Goal: Task Accomplishment & Management: Use online tool/utility

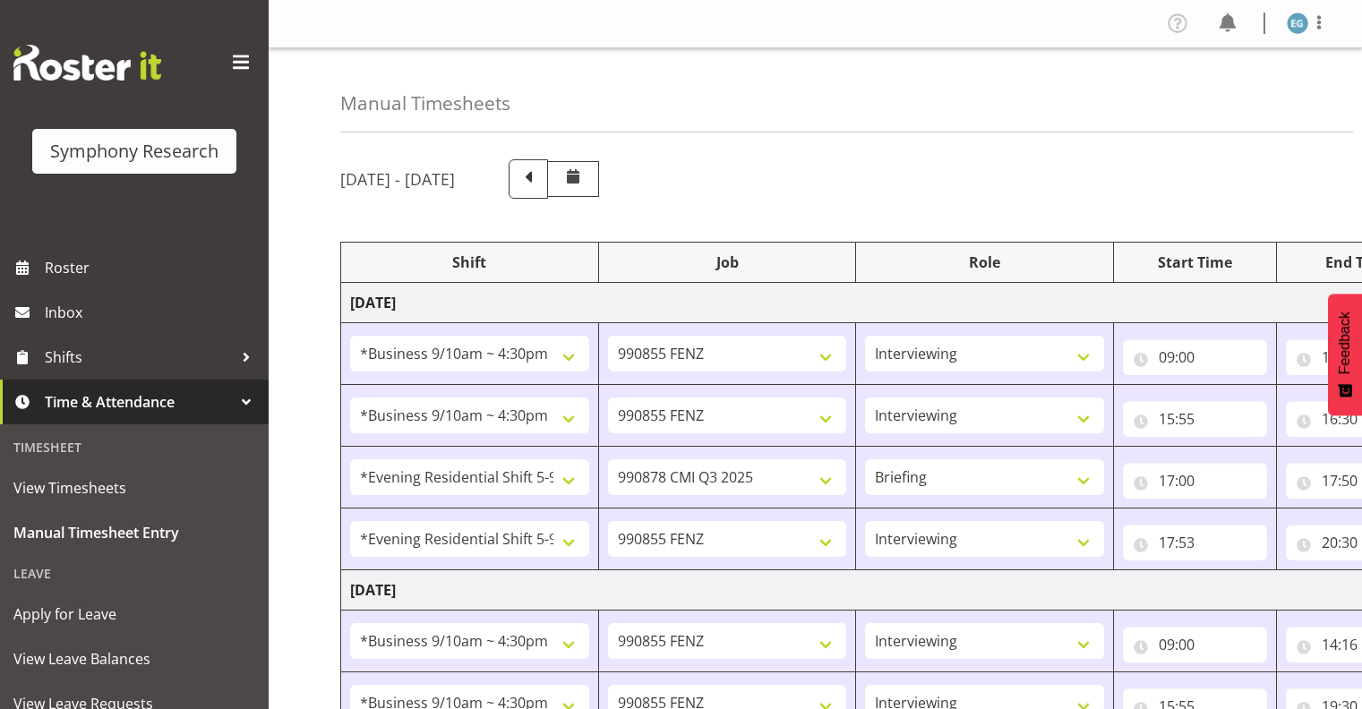
select select "26078"
select select "9636"
select select "26078"
select select "9636"
select select "48116"
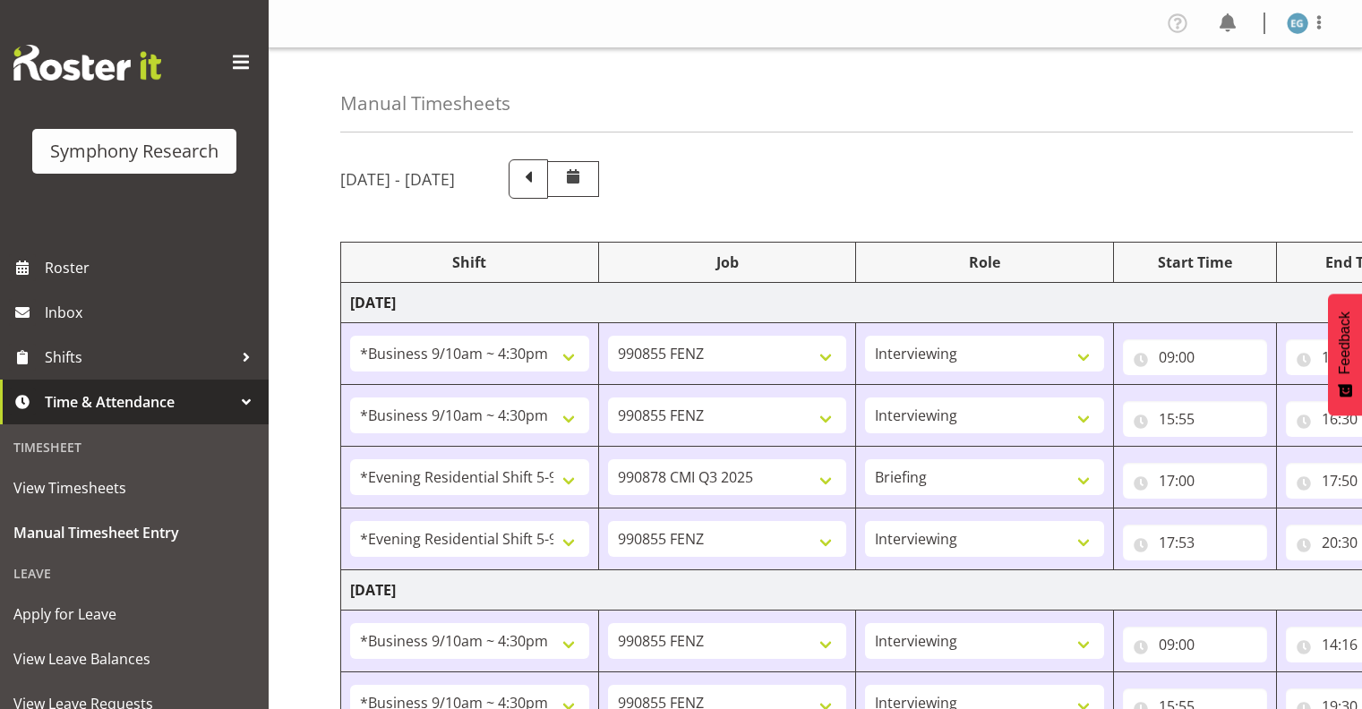
select select "10239"
select select "297"
select select "48116"
select select "9636"
select select "26078"
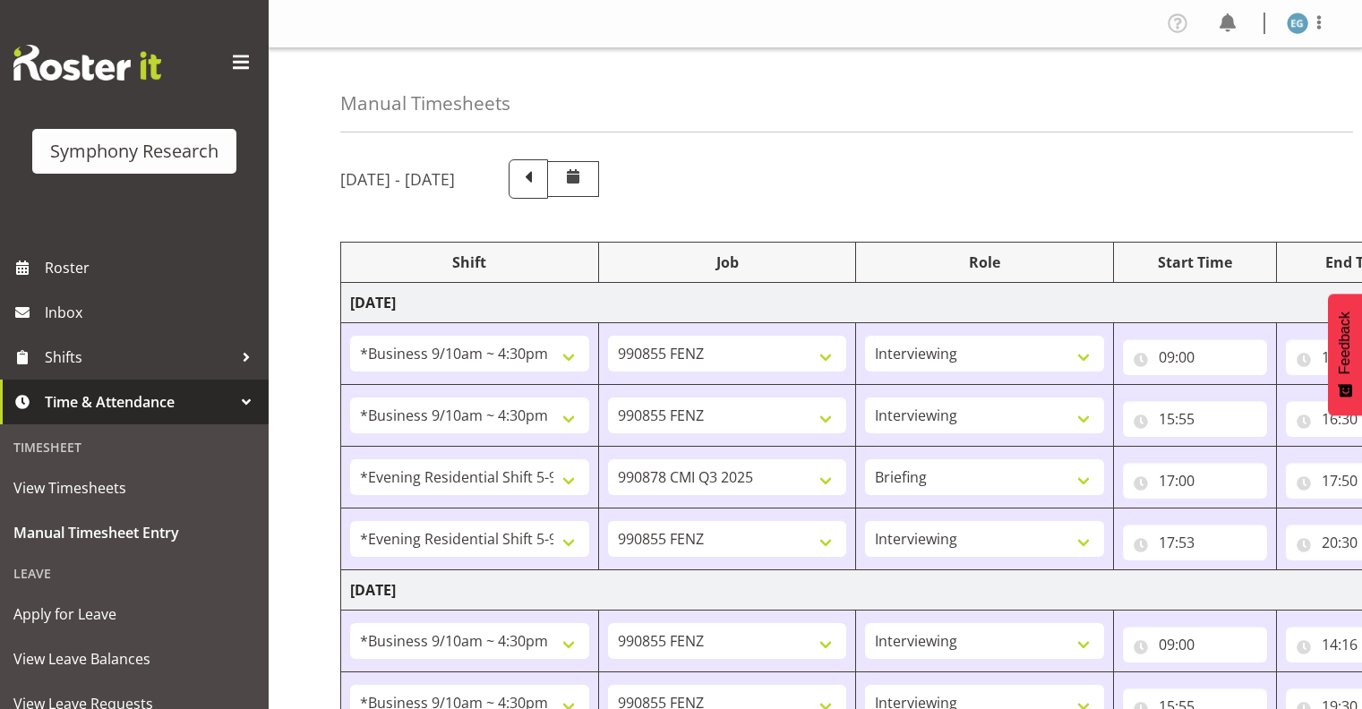
select select "9636"
select select "26078"
select select "9636"
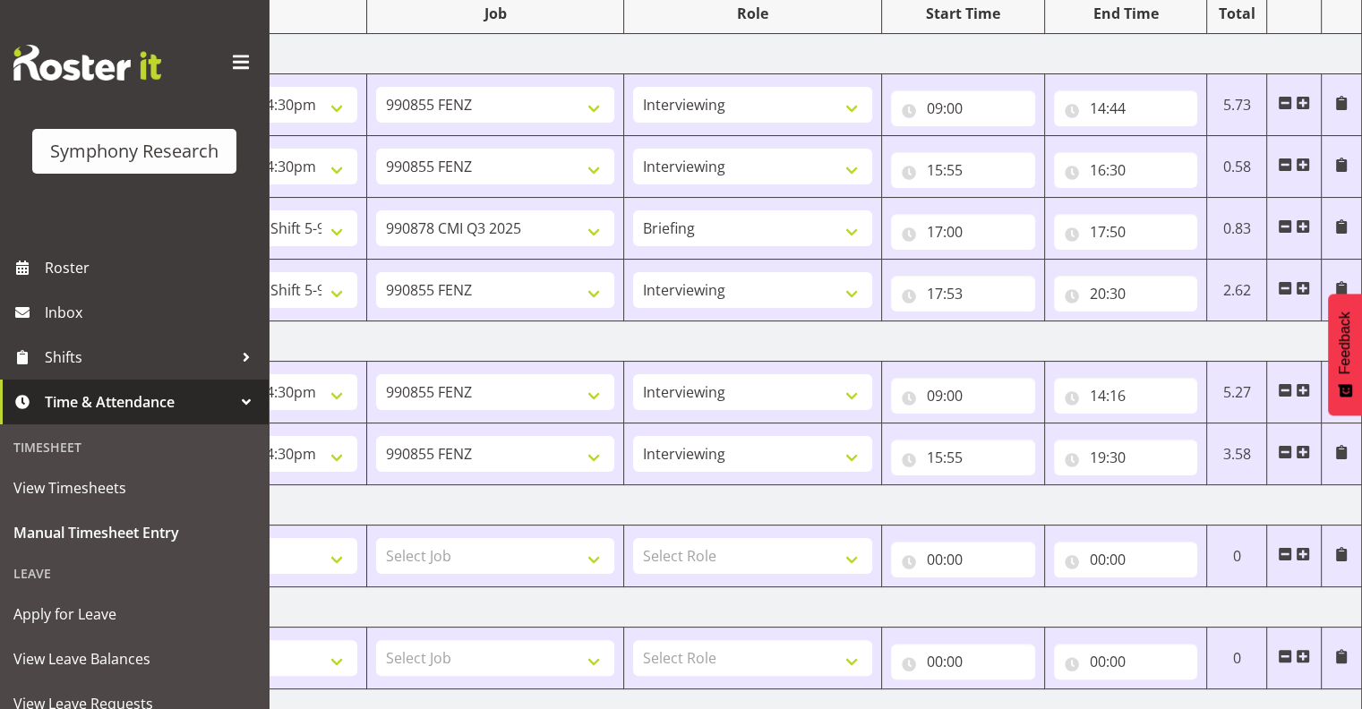
scroll to position [251, 0]
